Goal: Information Seeking & Learning: Learn about a topic

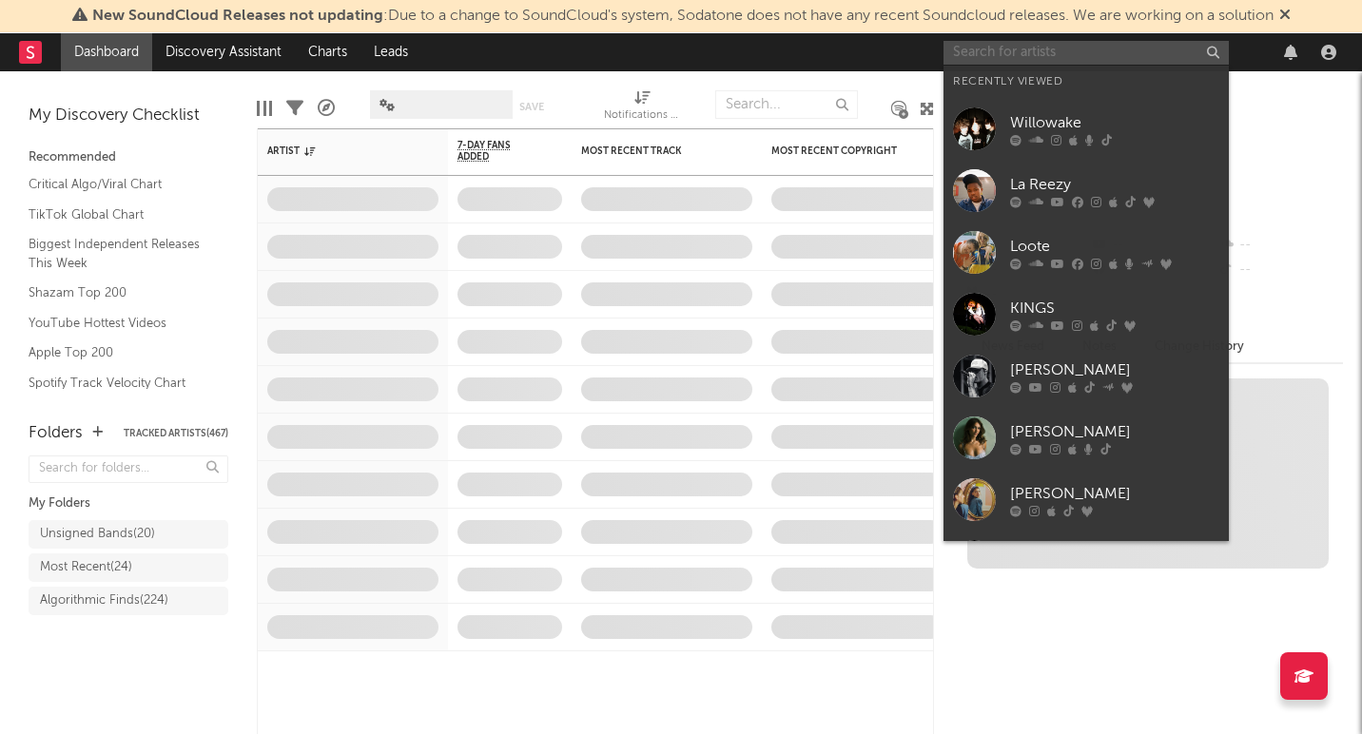
click at [1088, 52] on input "text" at bounding box center [1085, 53] width 285 height 24
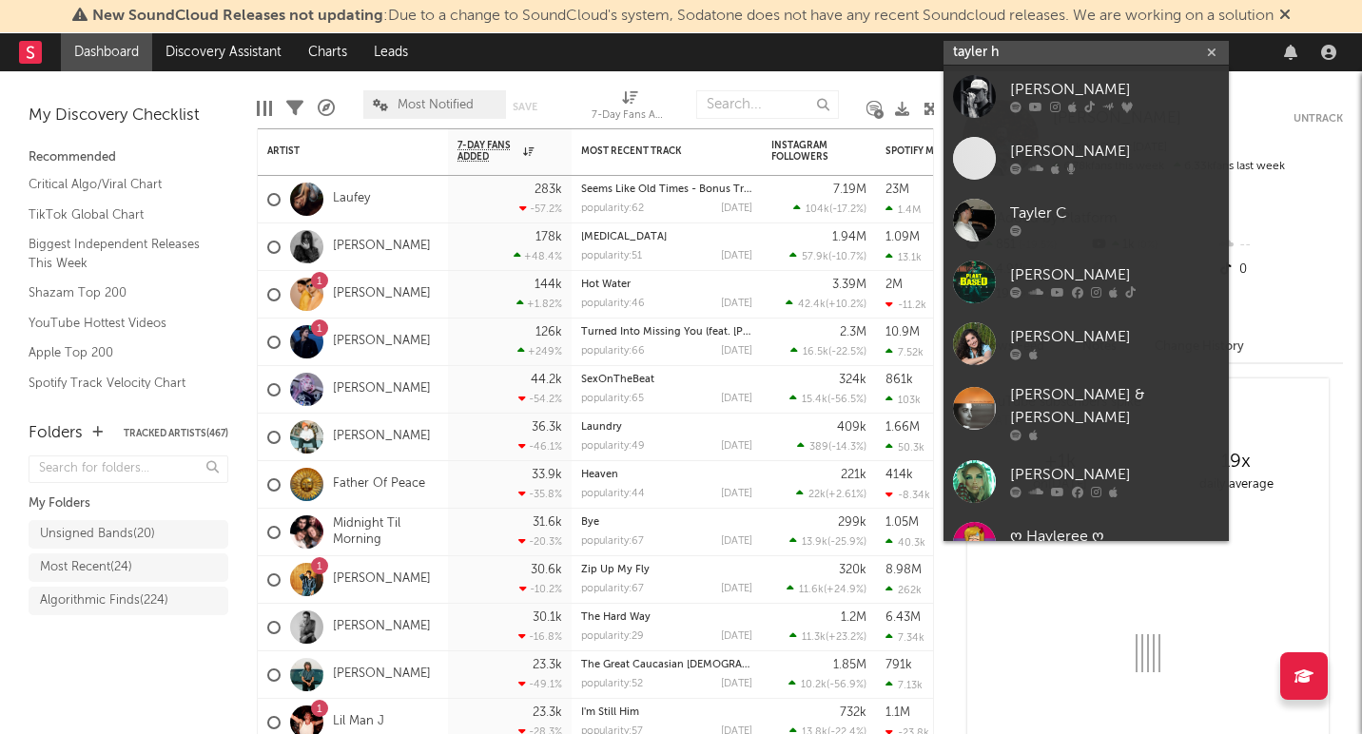
type input "tayler h"
click at [1040, 85] on div "[PERSON_NAME]" at bounding box center [1114, 90] width 209 height 23
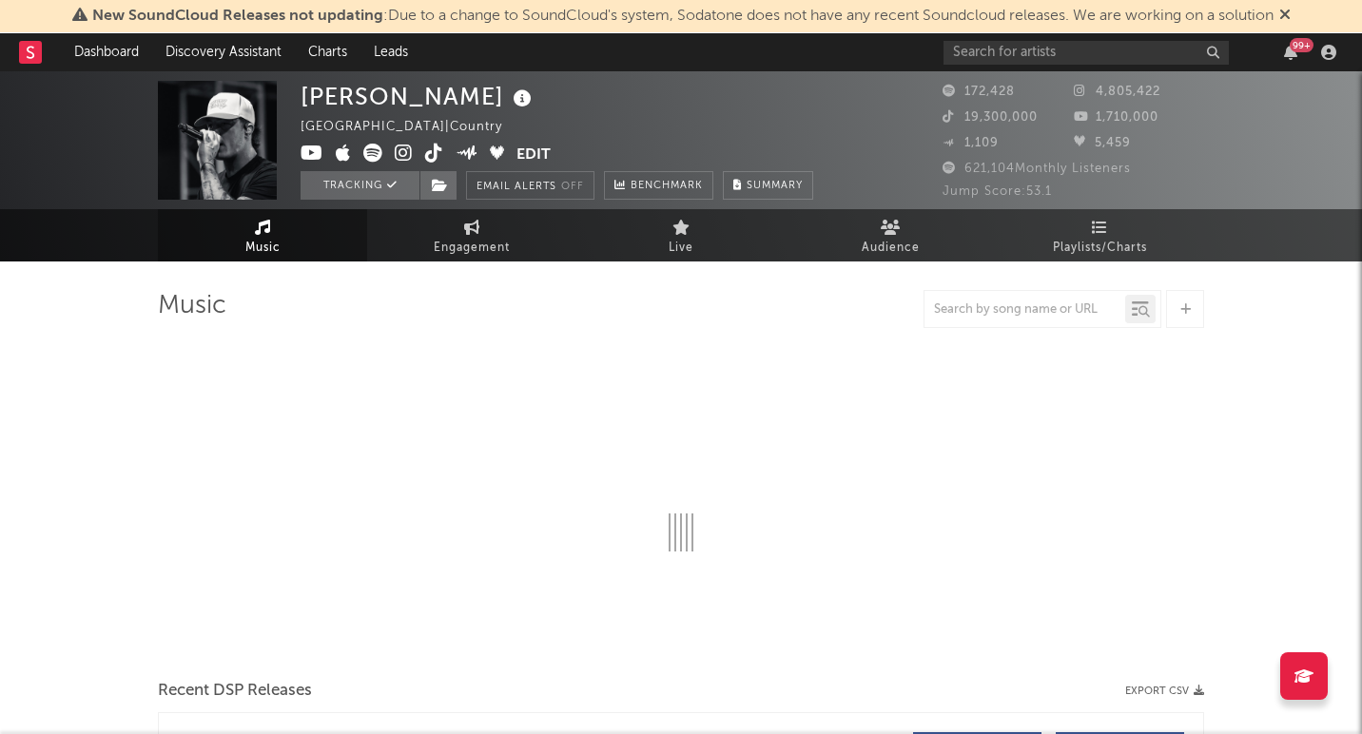
select select "6m"
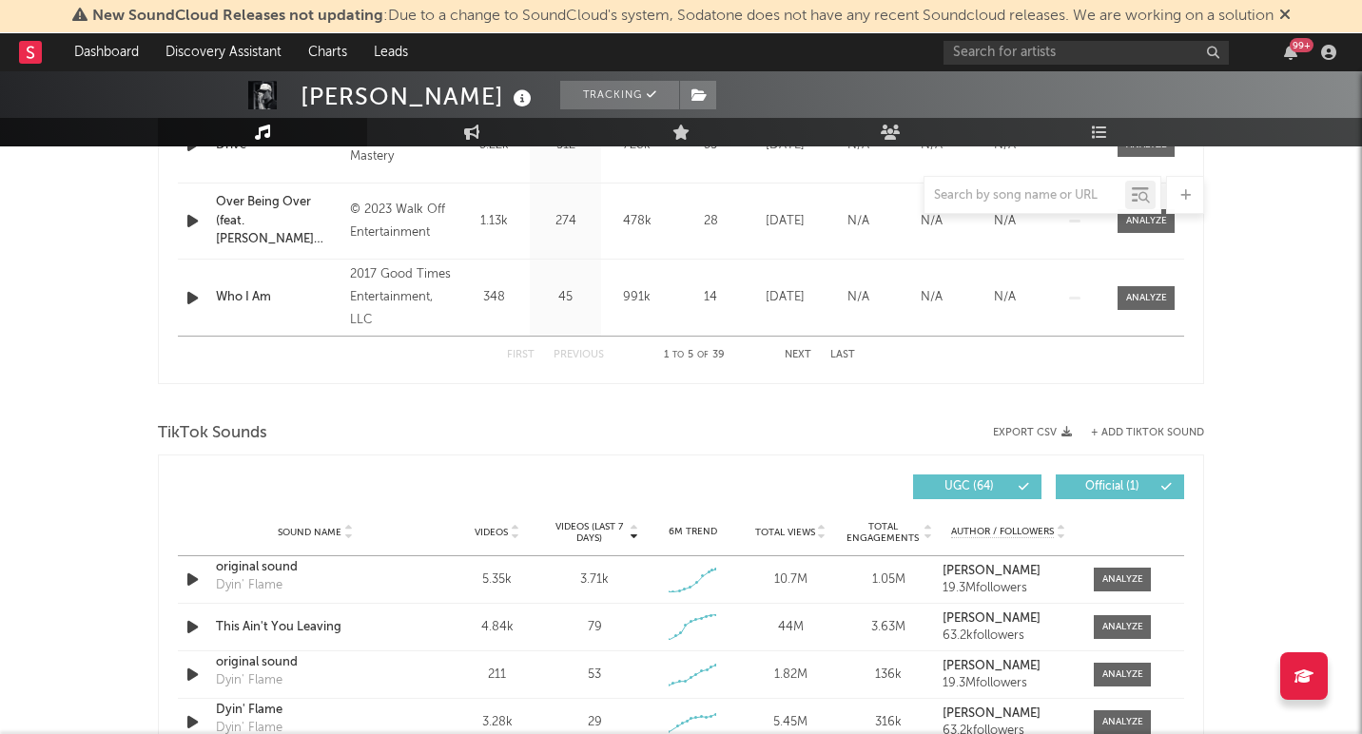
scroll to position [1056, 0]
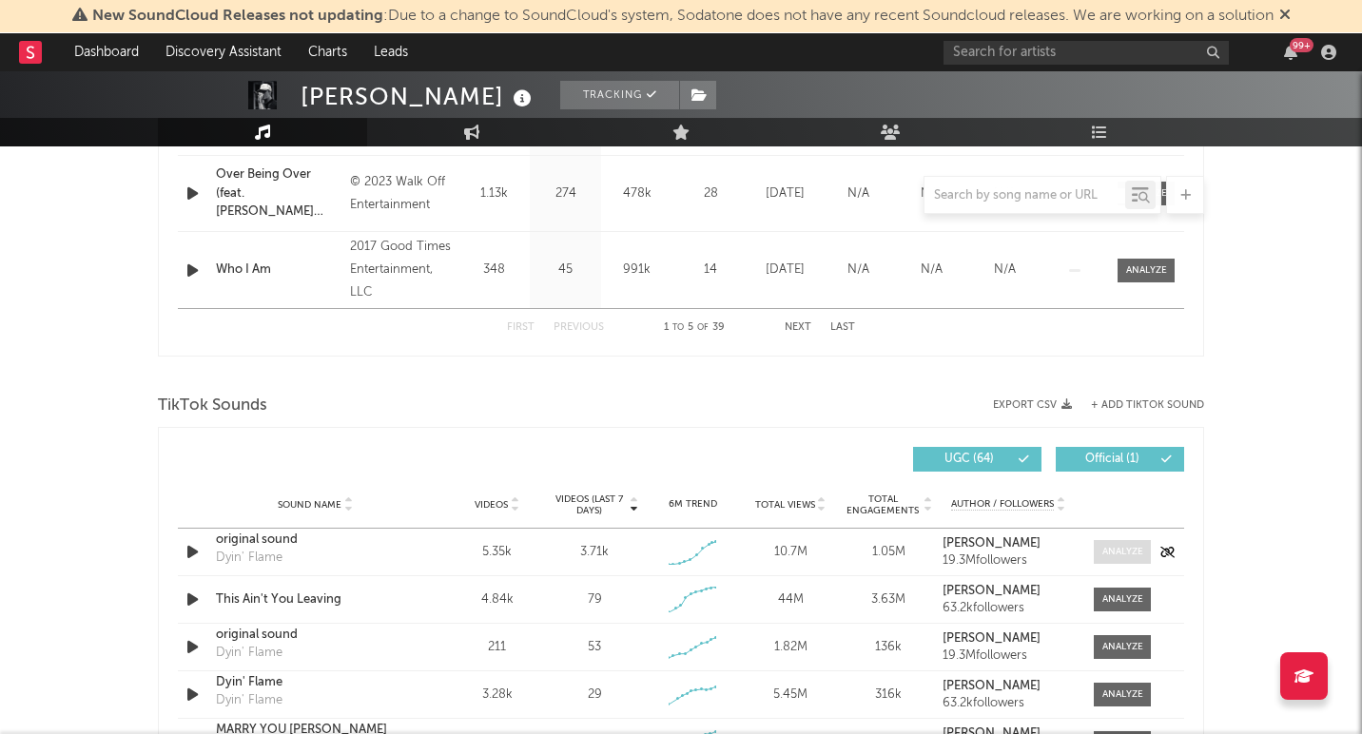
click at [1106, 551] on div at bounding box center [1122, 552] width 41 height 14
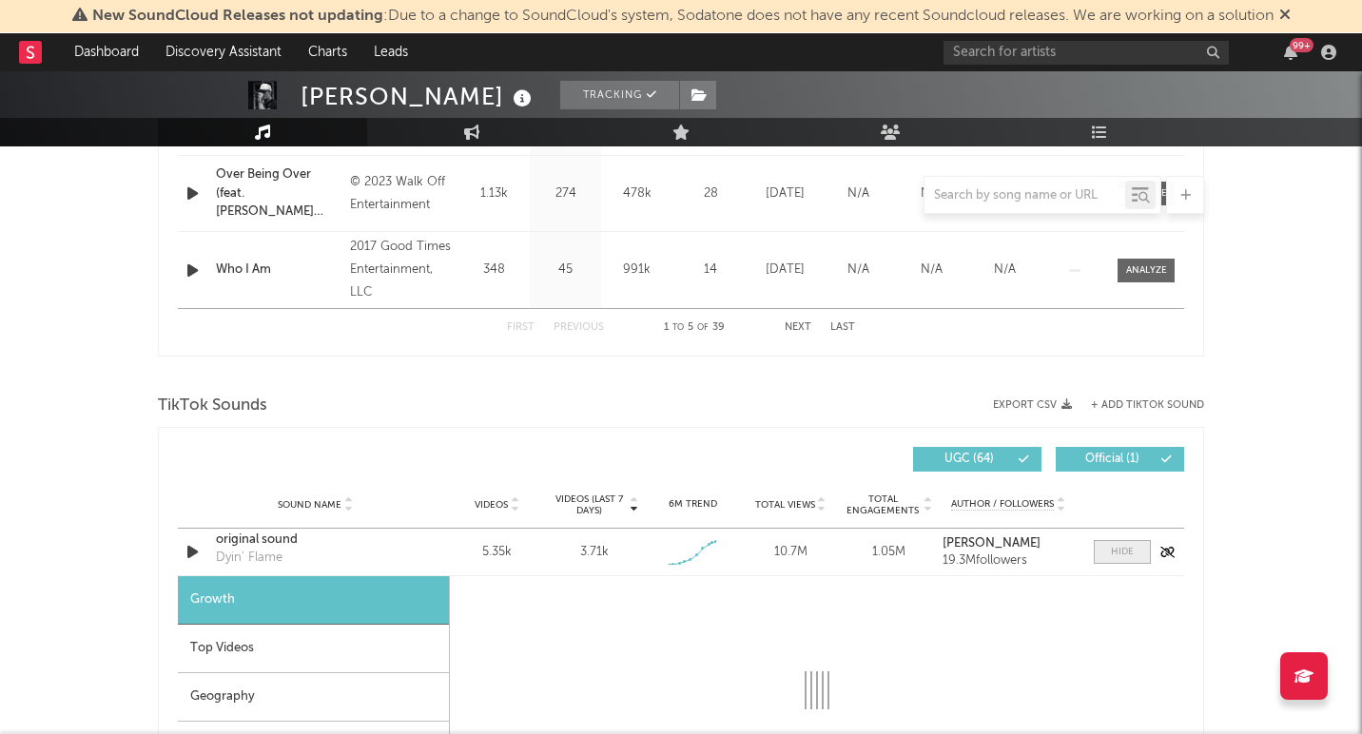
select select "1w"
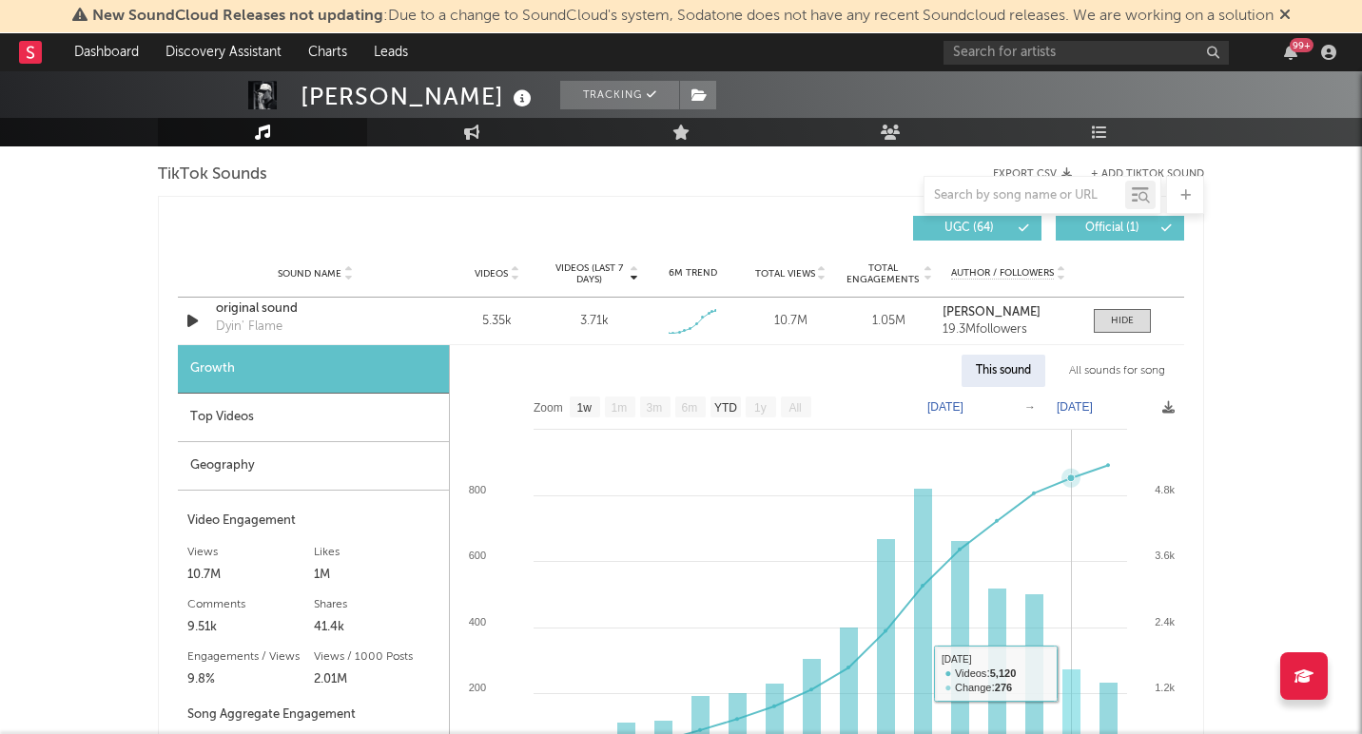
scroll to position [1235, 0]
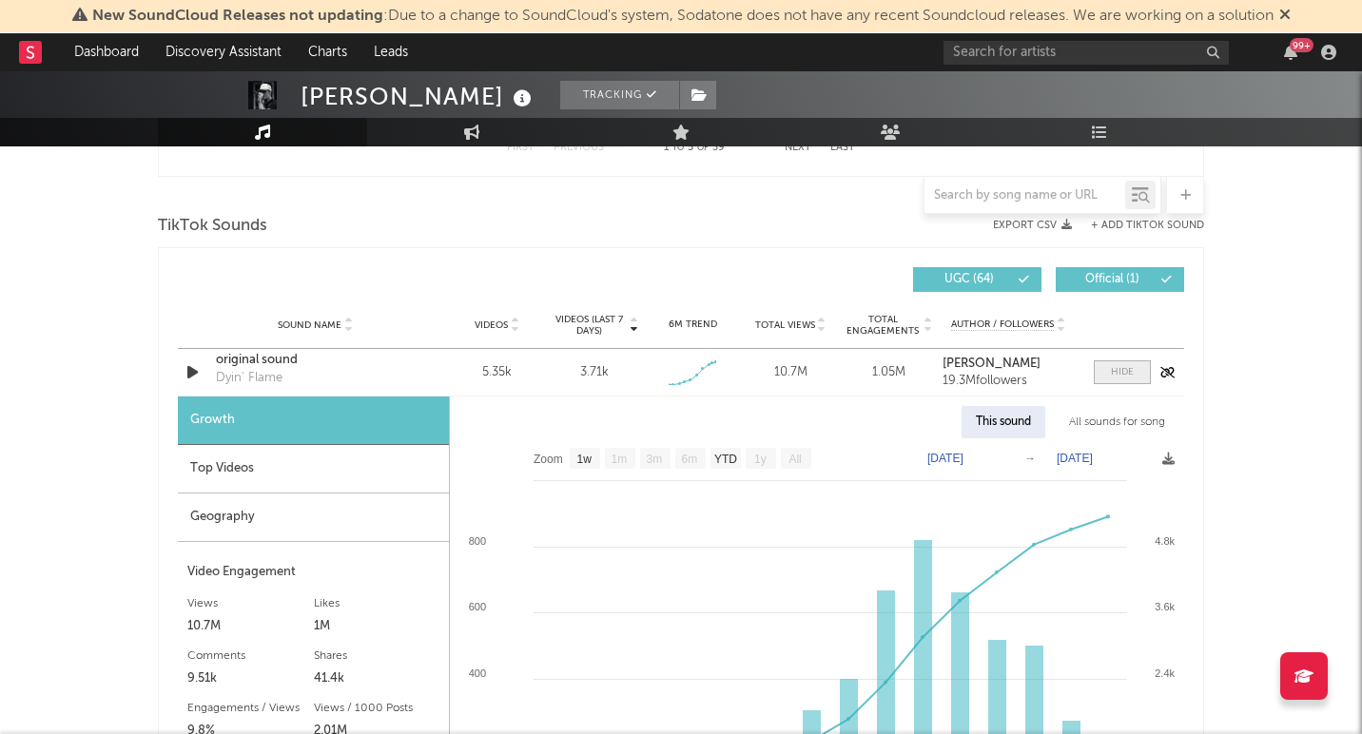
click at [1131, 369] on div at bounding box center [1122, 372] width 23 height 14
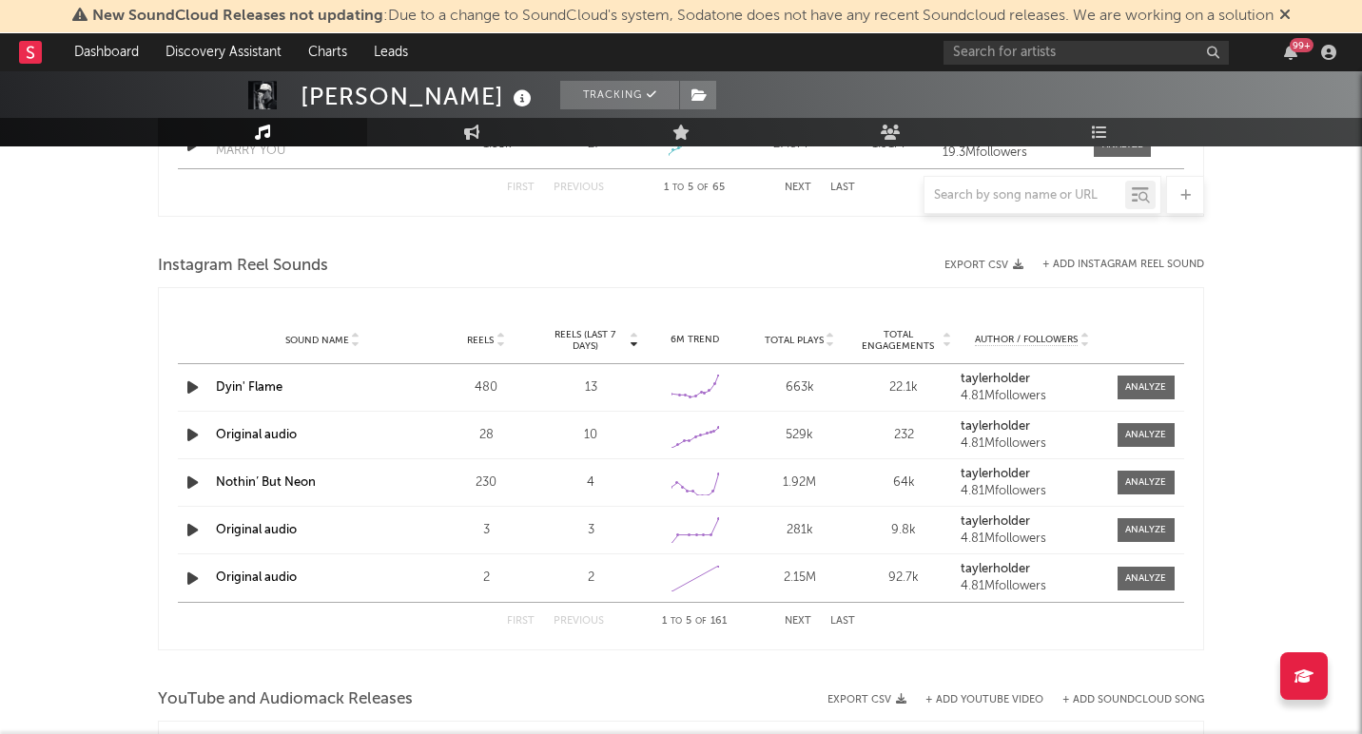
scroll to position [1657, 0]
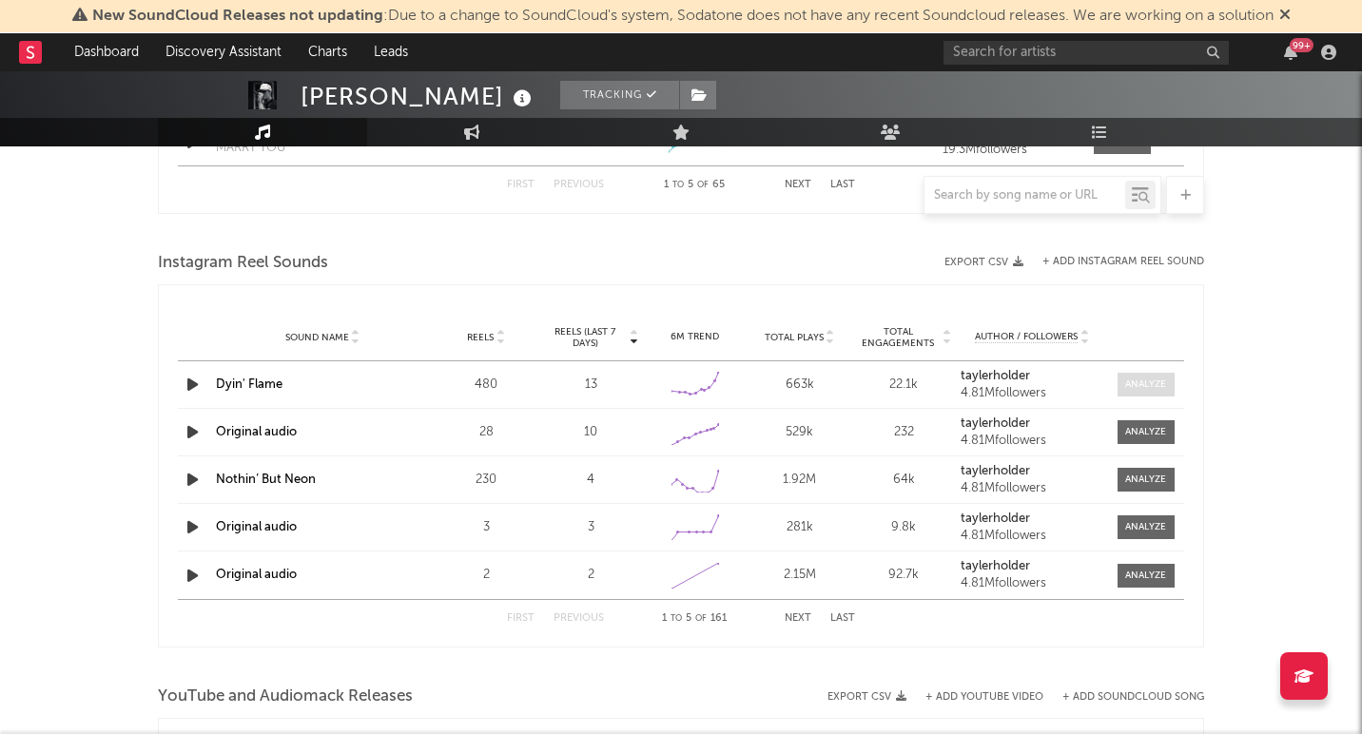
click at [1141, 383] on div at bounding box center [1145, 385] width 41 height 14
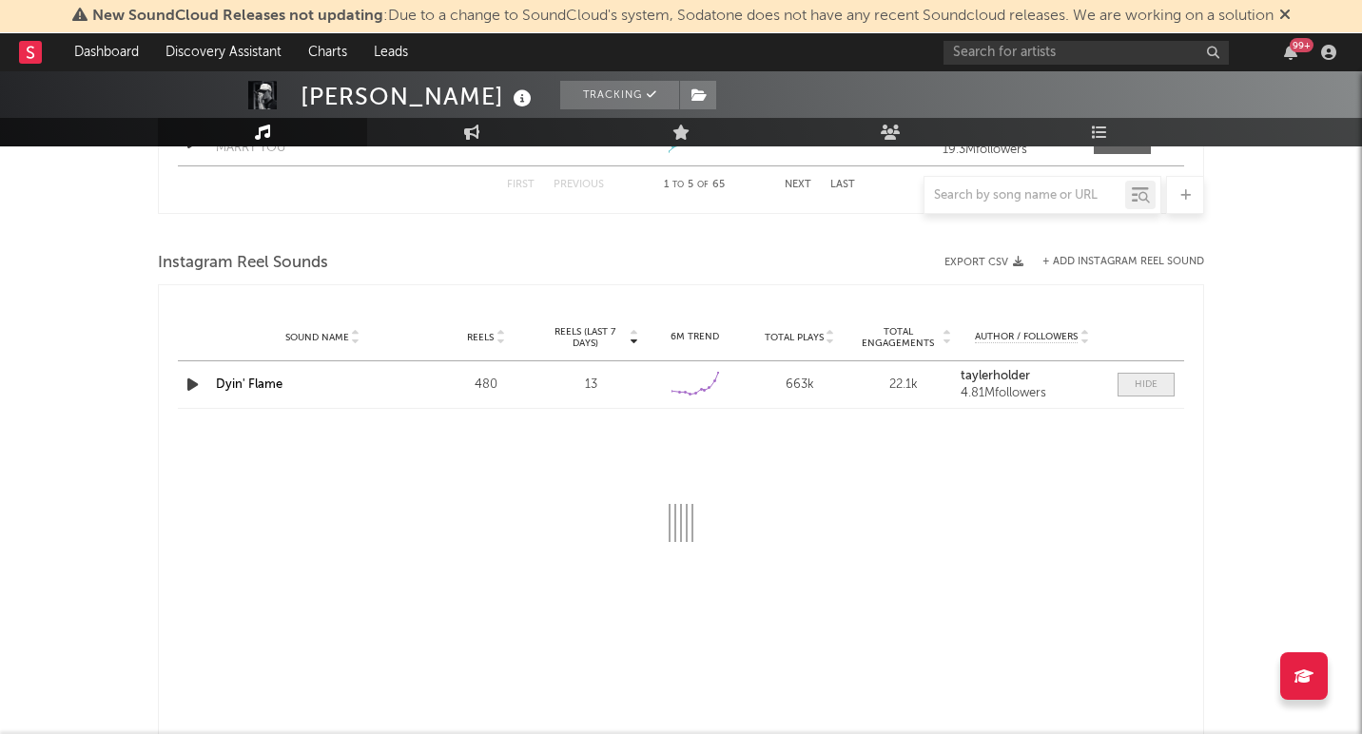
select select "6m"
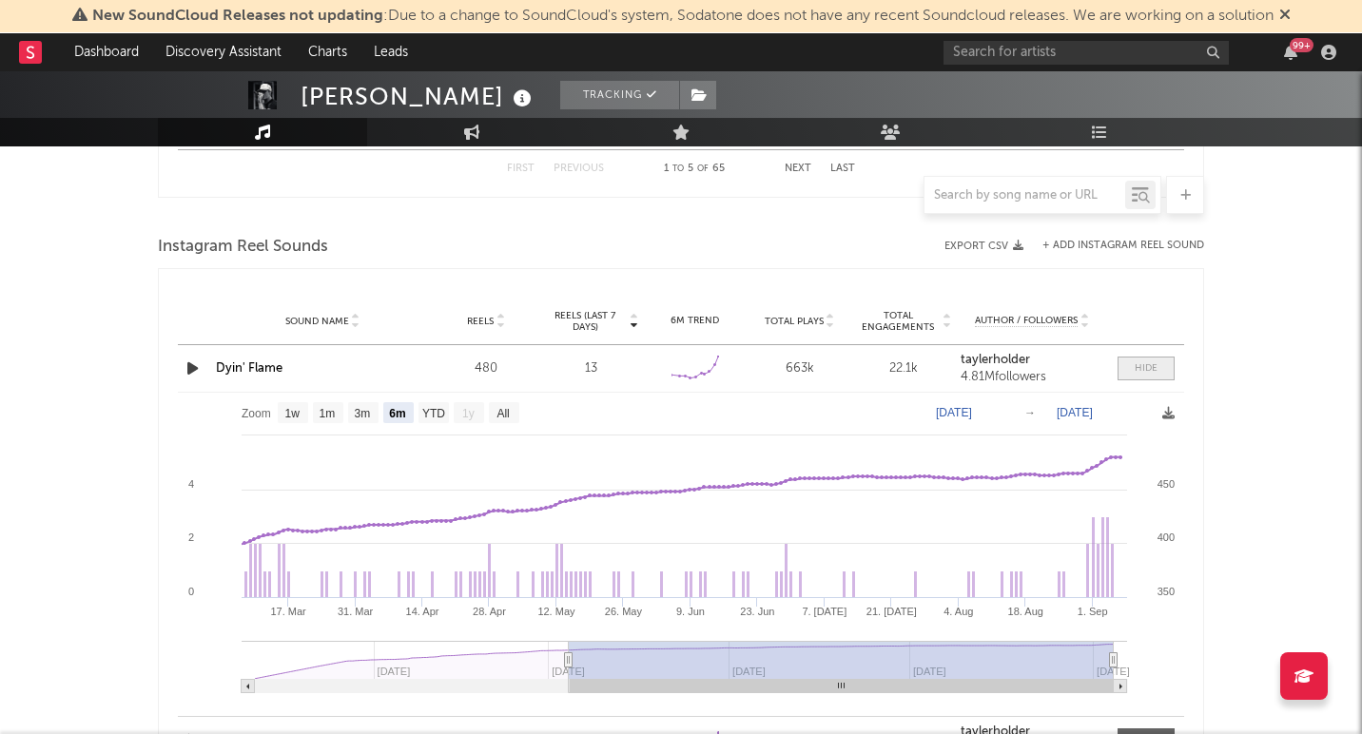
scroll to position [1681, 0]
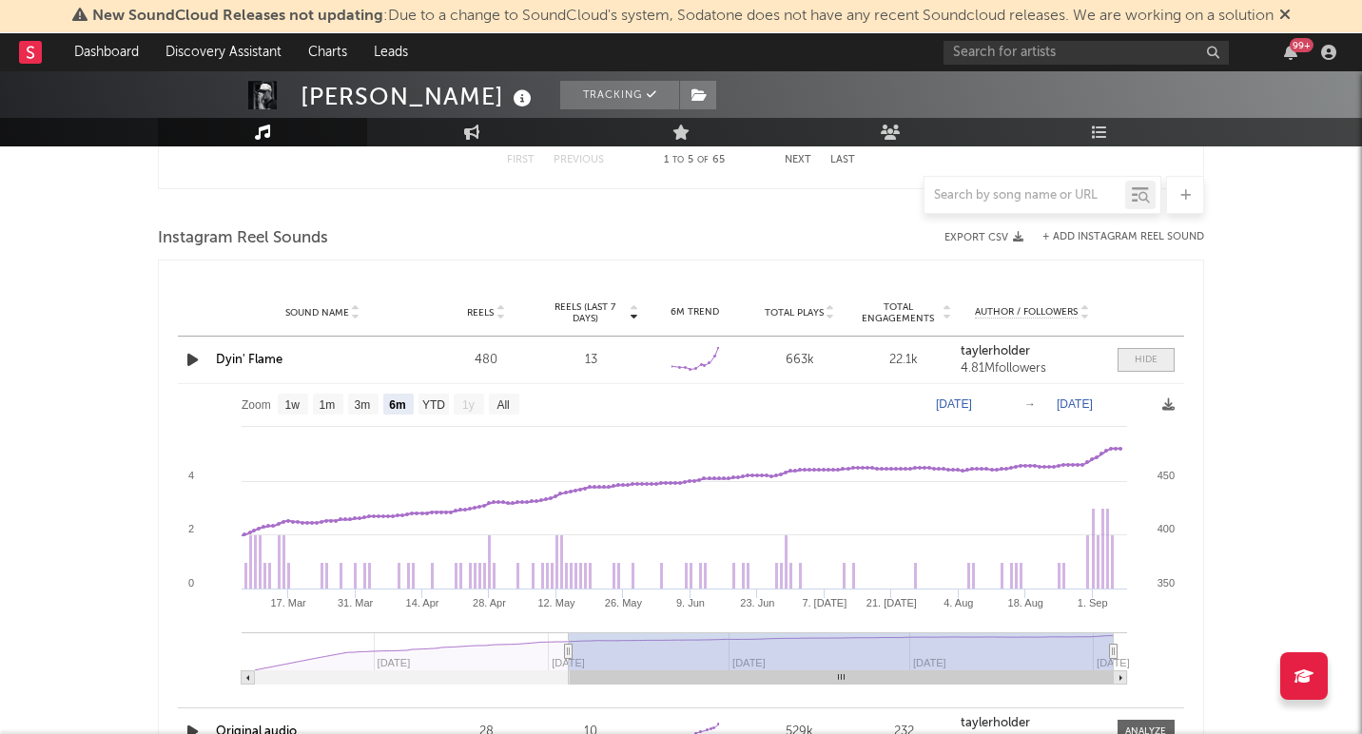
click at [1143, 366] on div at bounding box center [1146, 360] width 23 height 14
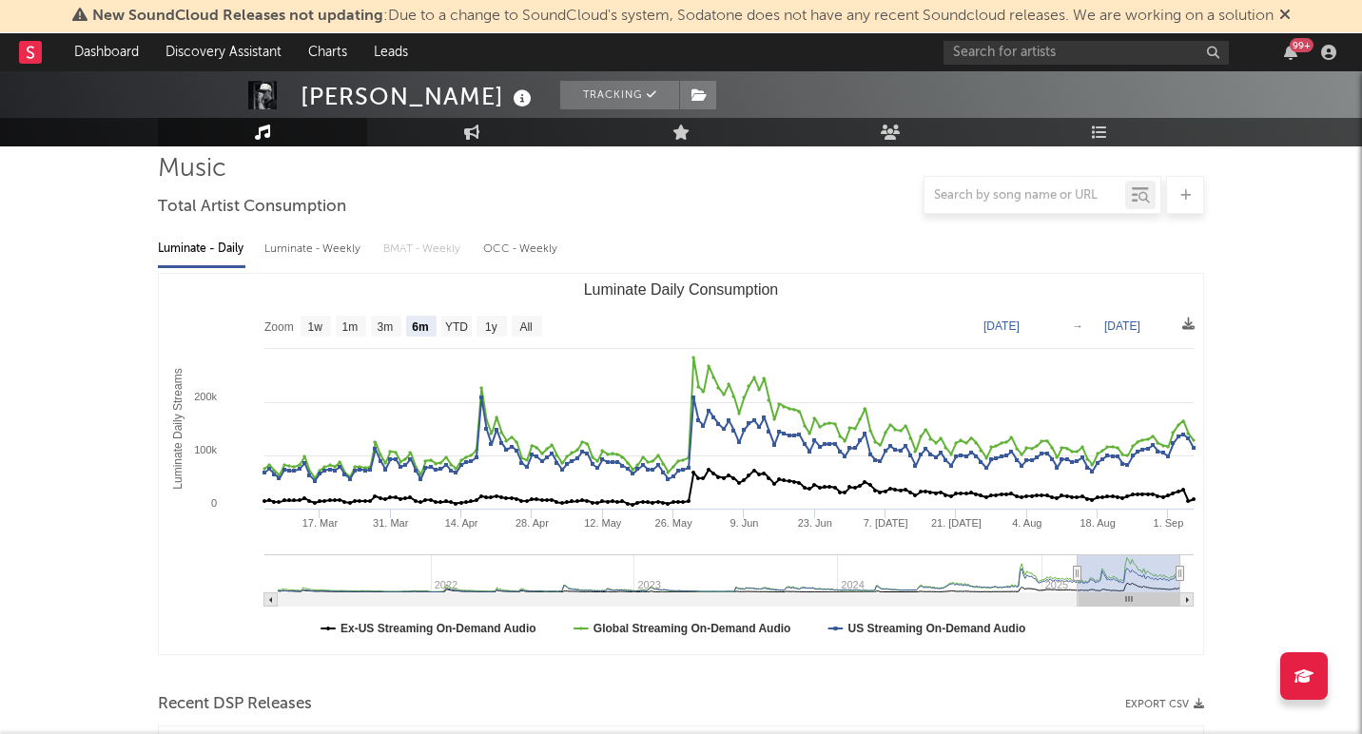
scroll to position [109, 0]
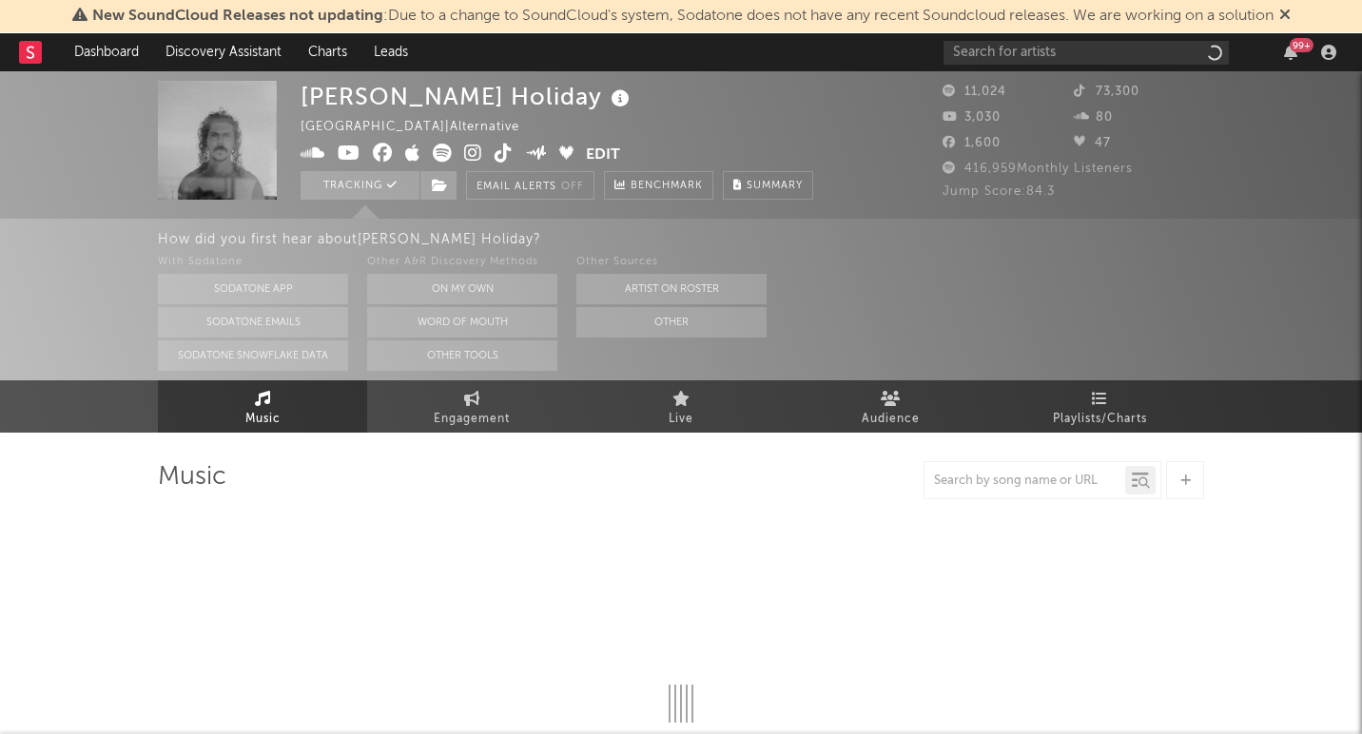
select select "6m"
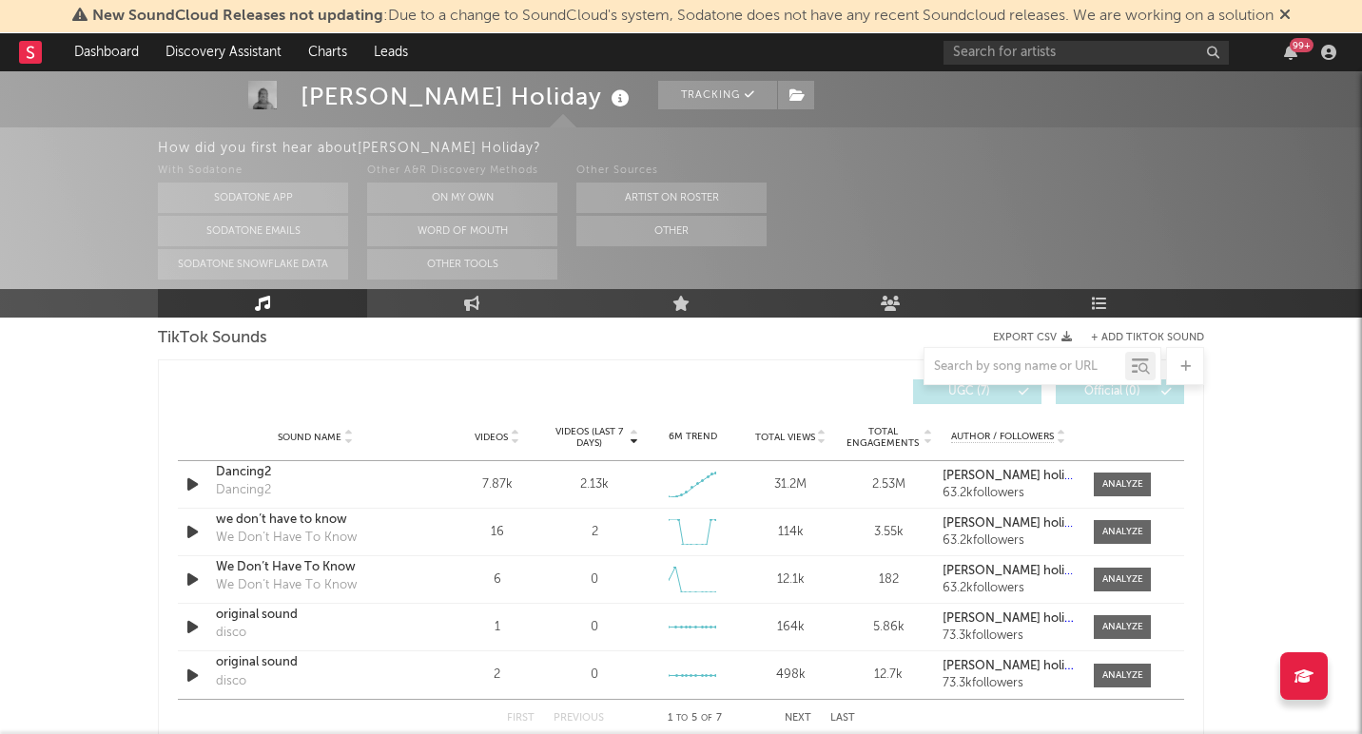
scroll to position [1331, 0]
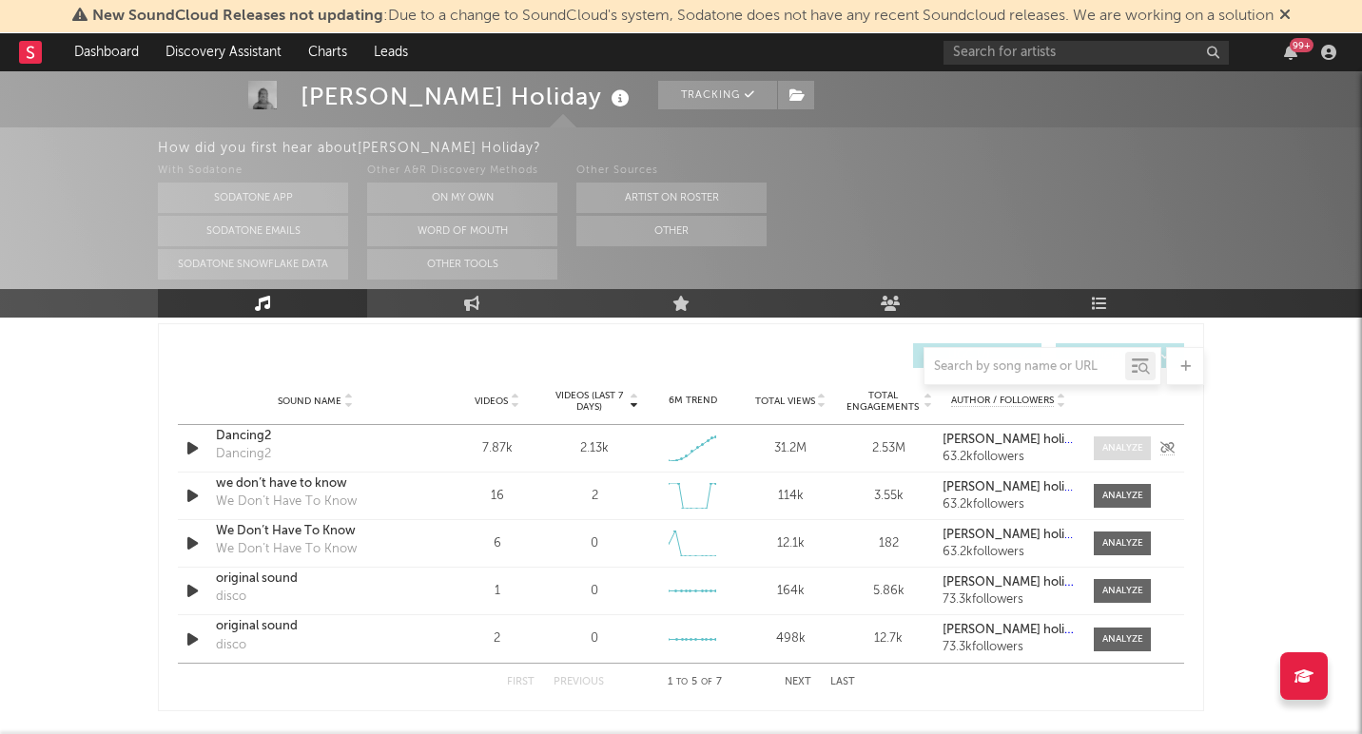
click at [1132, 443] on div at bounding box center [1122, 448] width 41 height 14
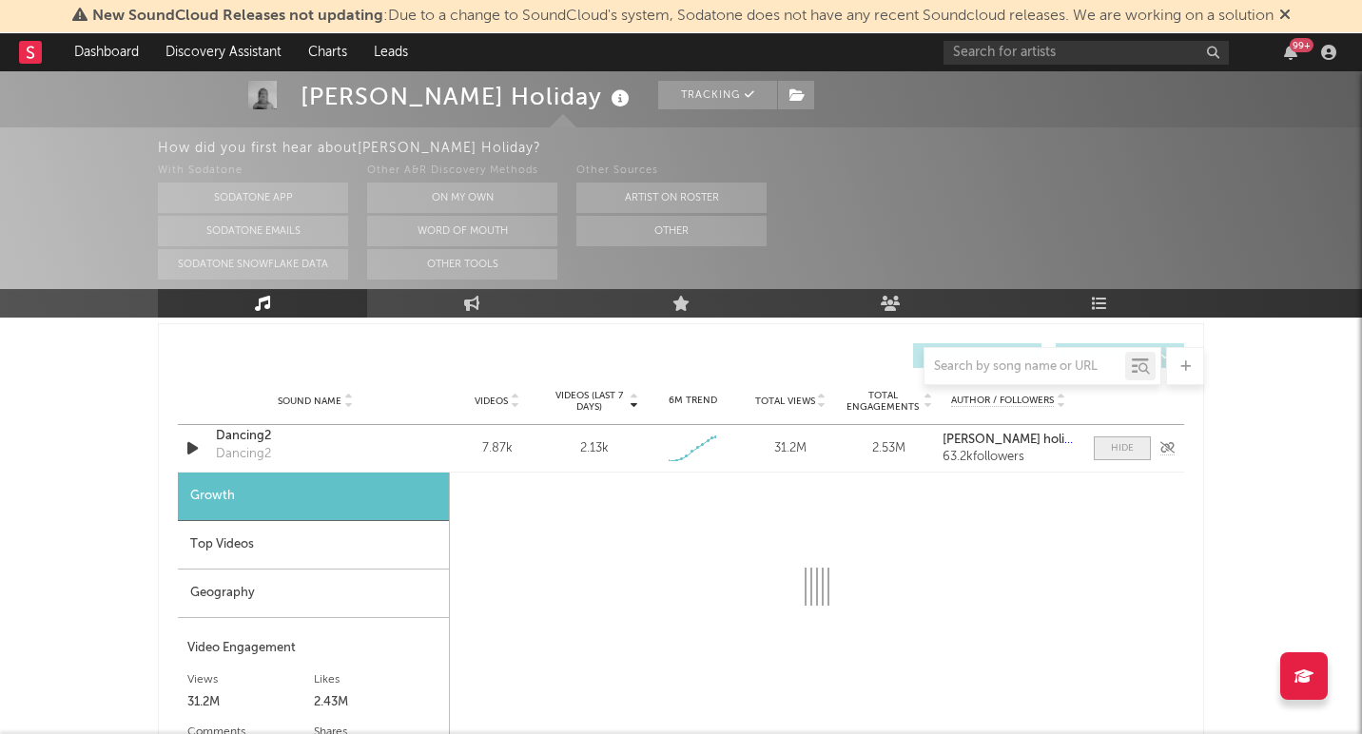
select select "1w"
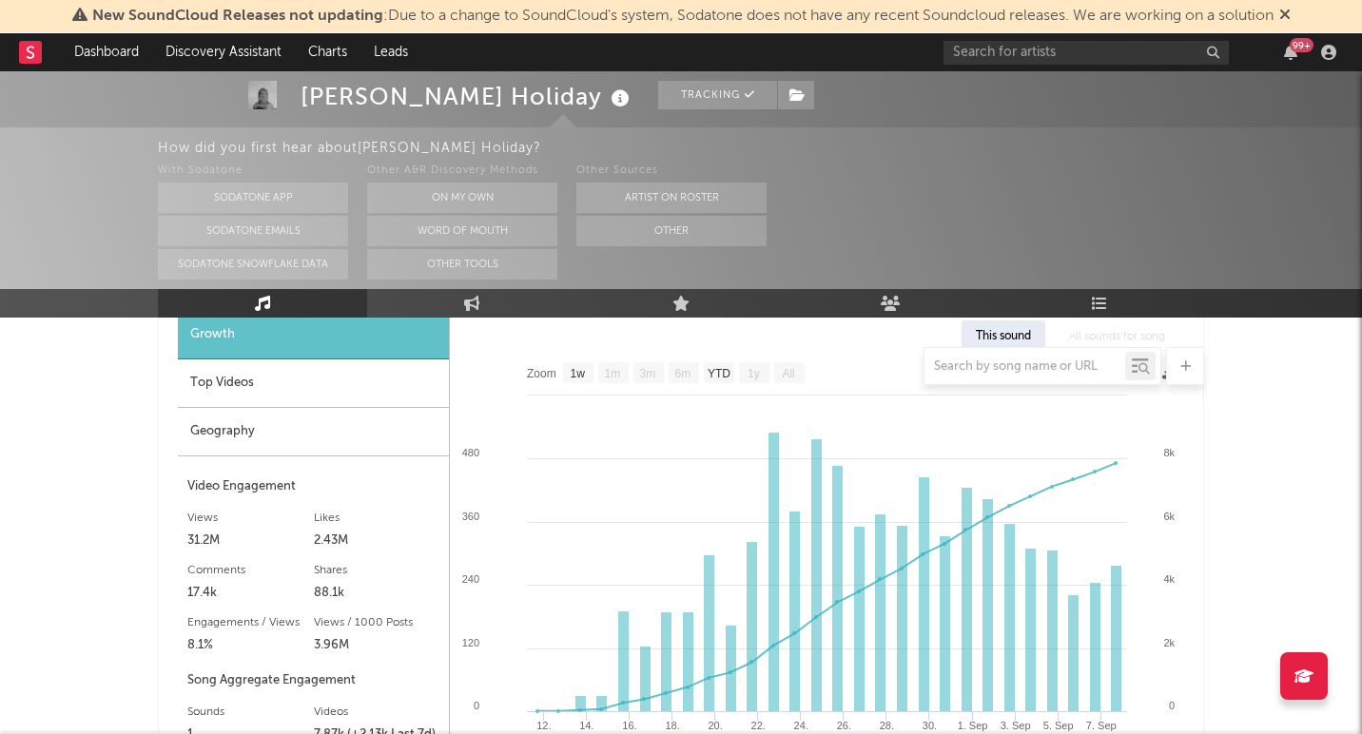
scroll to position [1509, 0]
